Goal: Information Seeking & Learning: Find contact information

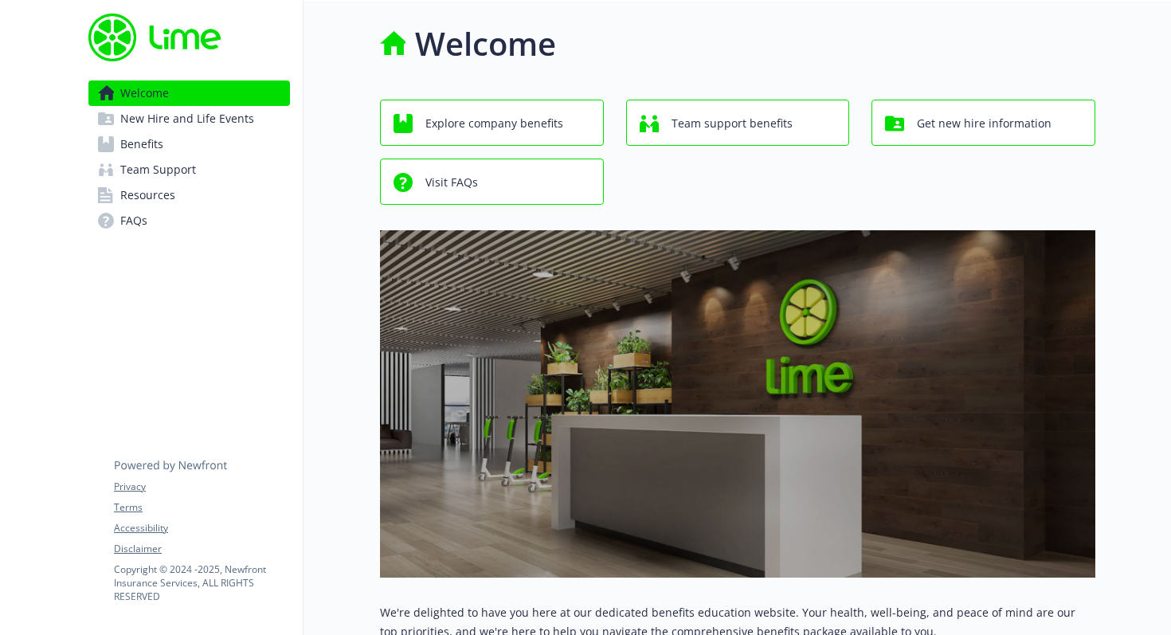
click at [128, 141] on span "Benefits" at bounding box center [141, 143] width 43 height 25
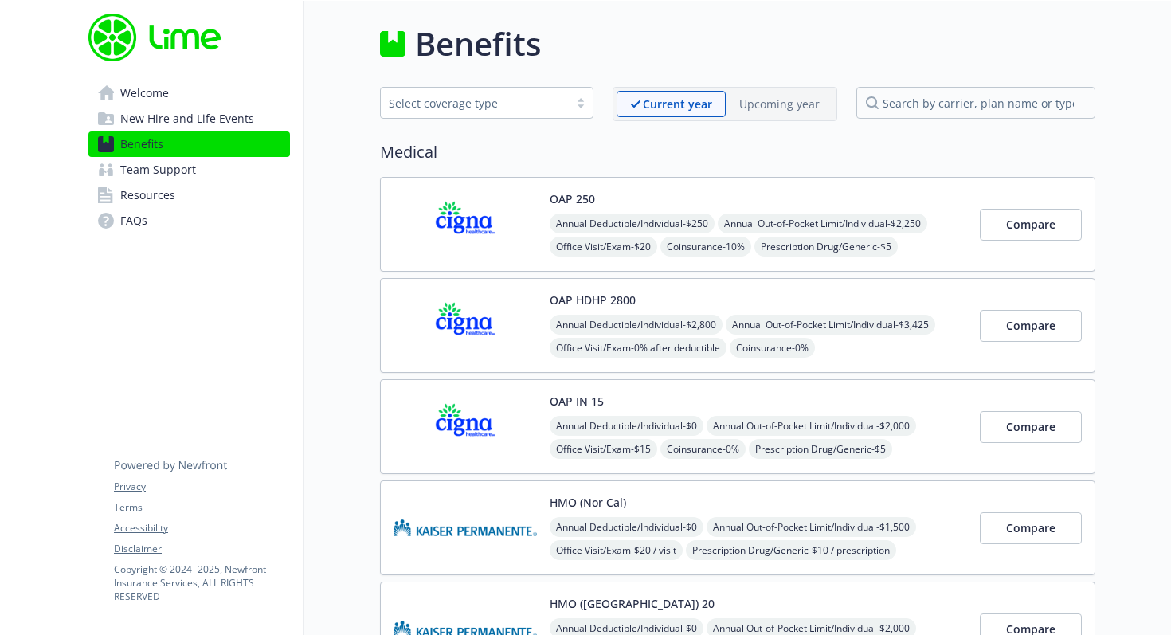
click at [518, 421] on img at bounding box center [464, 427] width 143 height 68
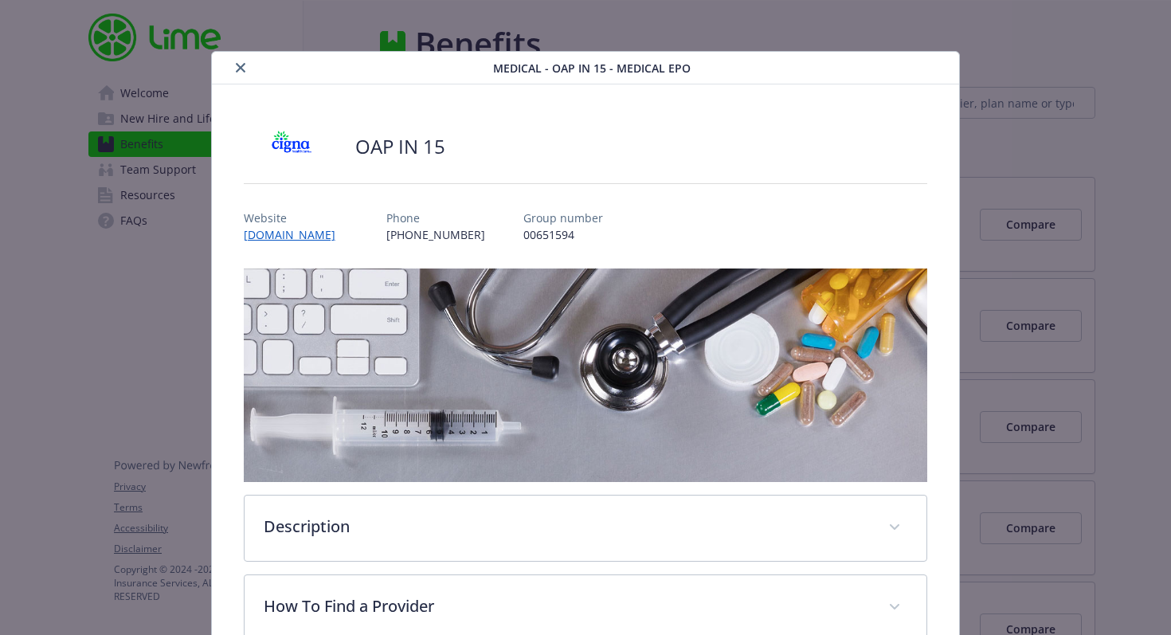
scroll to position [48, 0]
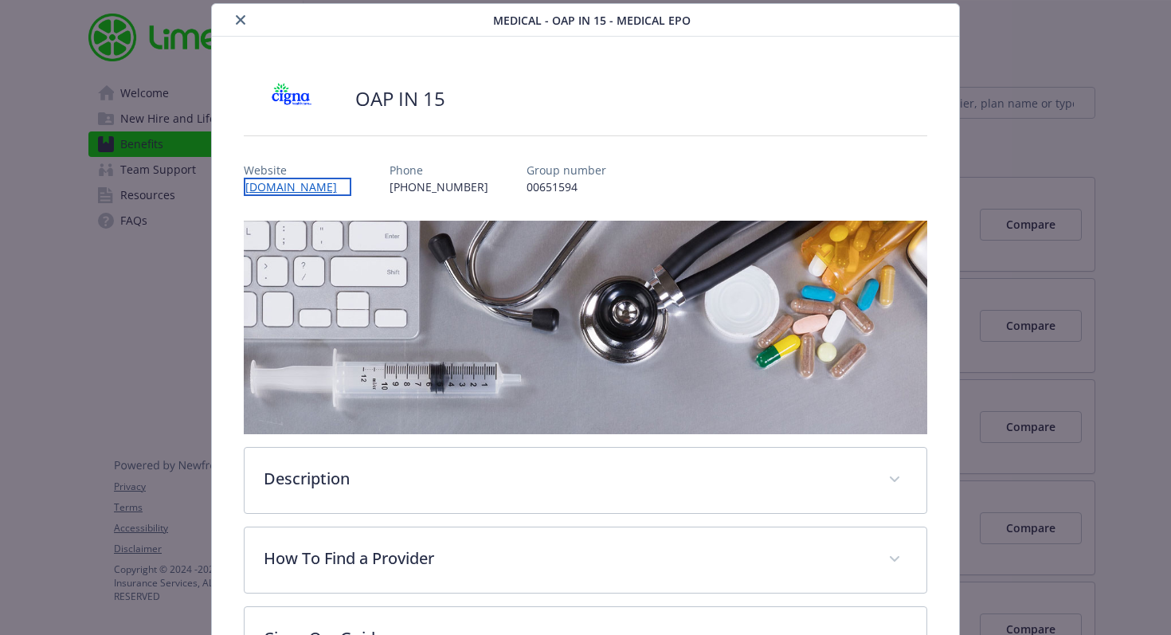
click at [270, 190] on link "[DOMAIN_NAME]" at bounding box center [298, 187] width 108 height 18
copy link "[DOMAIN_NAME]"
